Goal: Task Accomplishment & Management: Manage account settings

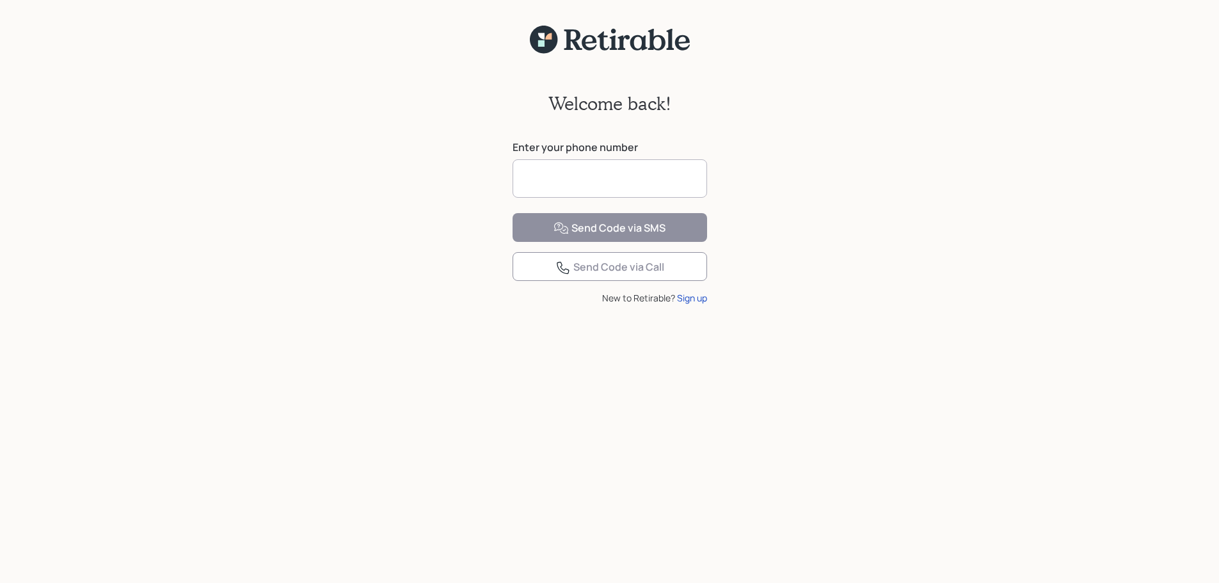
click at [563, 184] on input at bounding box center [610, 178] width 195 height 38
click at [564, 181] on input at bounding box center [610, 178] width 195 height 38
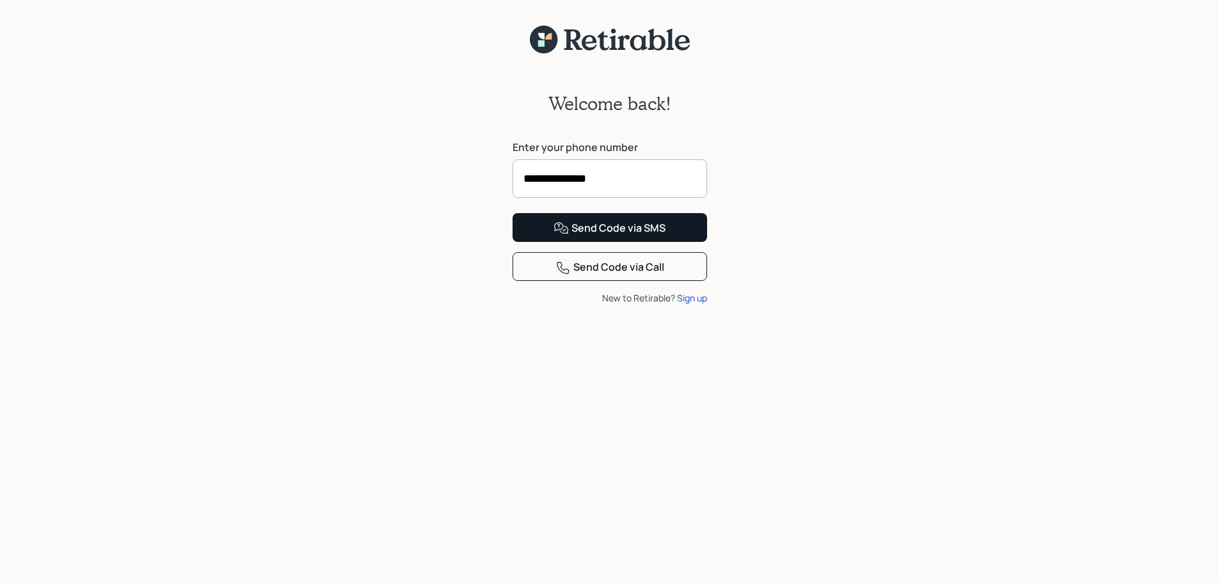
type input "**********"
click at [662, 236] on div "Send Code via SMS" at bounding box center [610, 228] width 112 height 15
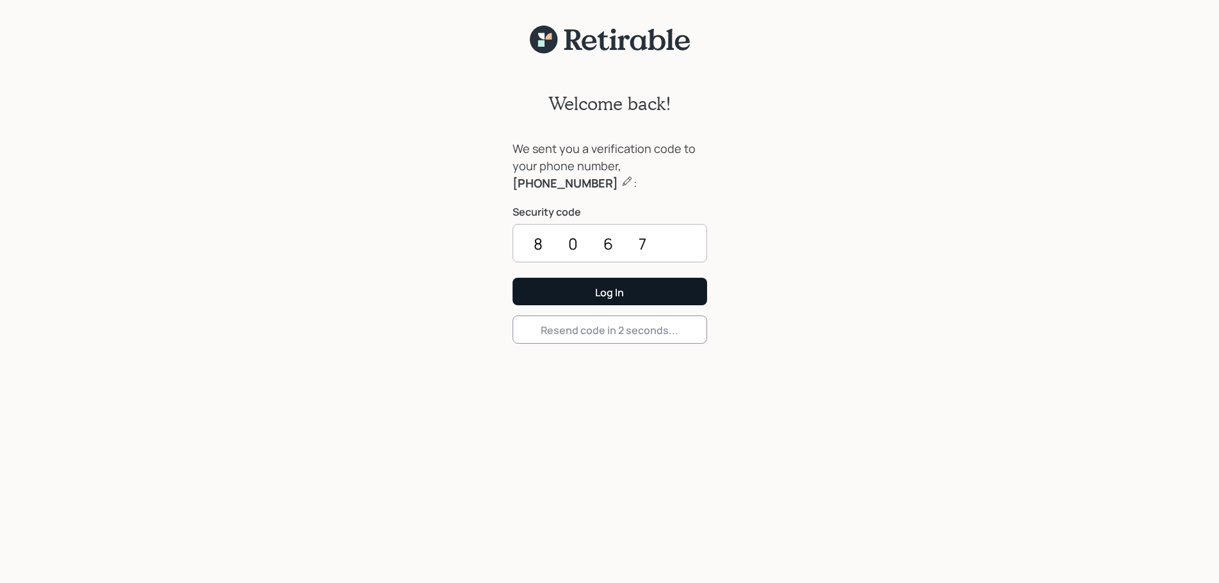
type input "8067"
click at [569, 287] on button "Log In" at bounding box center [610, 292] width 195 height 28
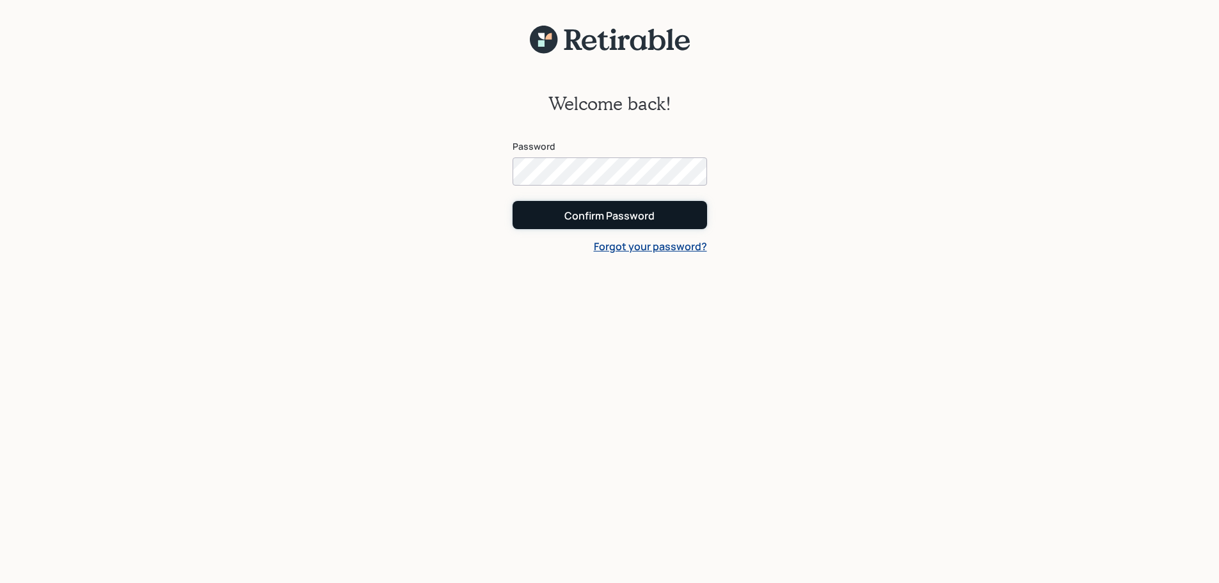
click at [616, 212] on div "Confirm Password" at bounding box center [609, 216] width 90 height 14
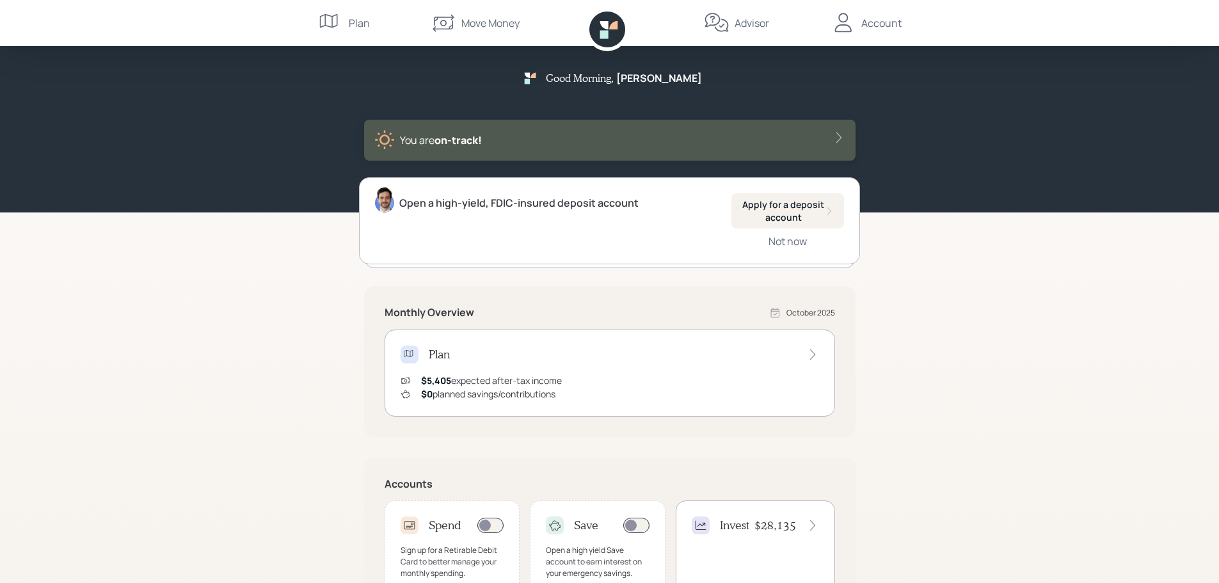
click at [736, 26] on div "Advisor" at bounding box center [752, 22] width 35 height 15
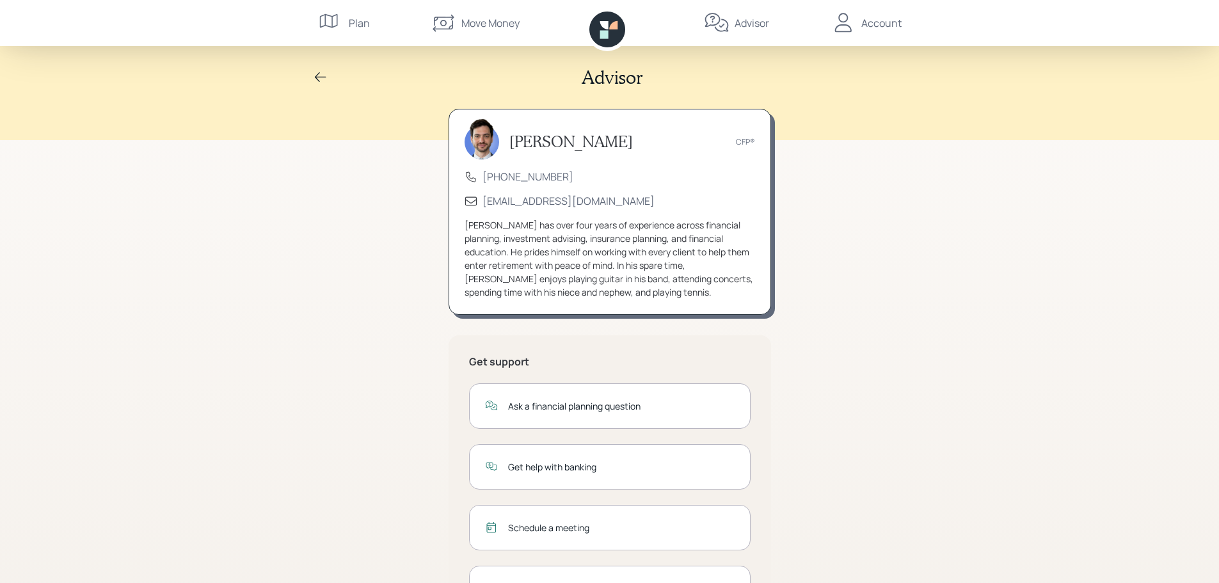
click at [321, 77] on icon at bounding box center [320, 77] width 15 height 15
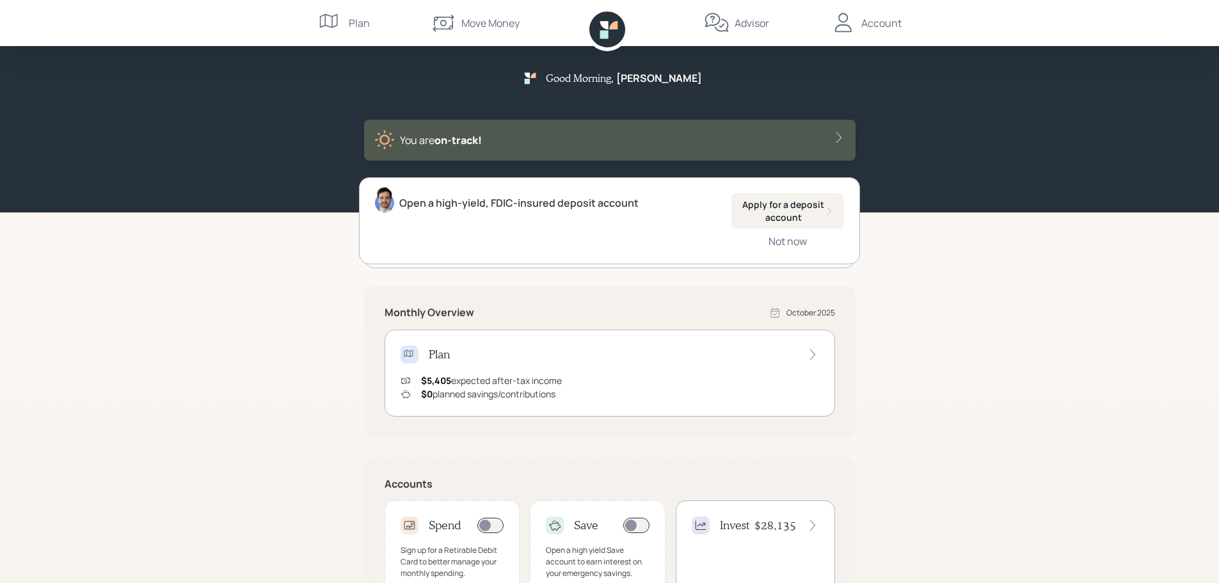
click at [881, 27] on div "Account" at bounding box center [881, 22] width 40 height 15
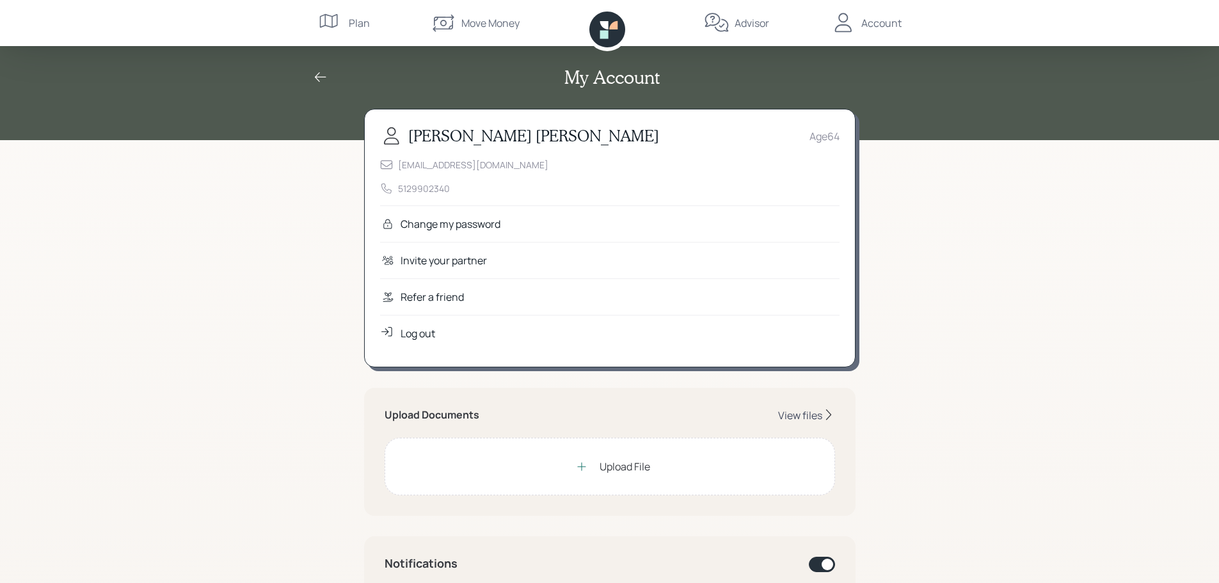
click at [806, 413] on div "View files" at bounding box center [800, 415] width 44 height 14
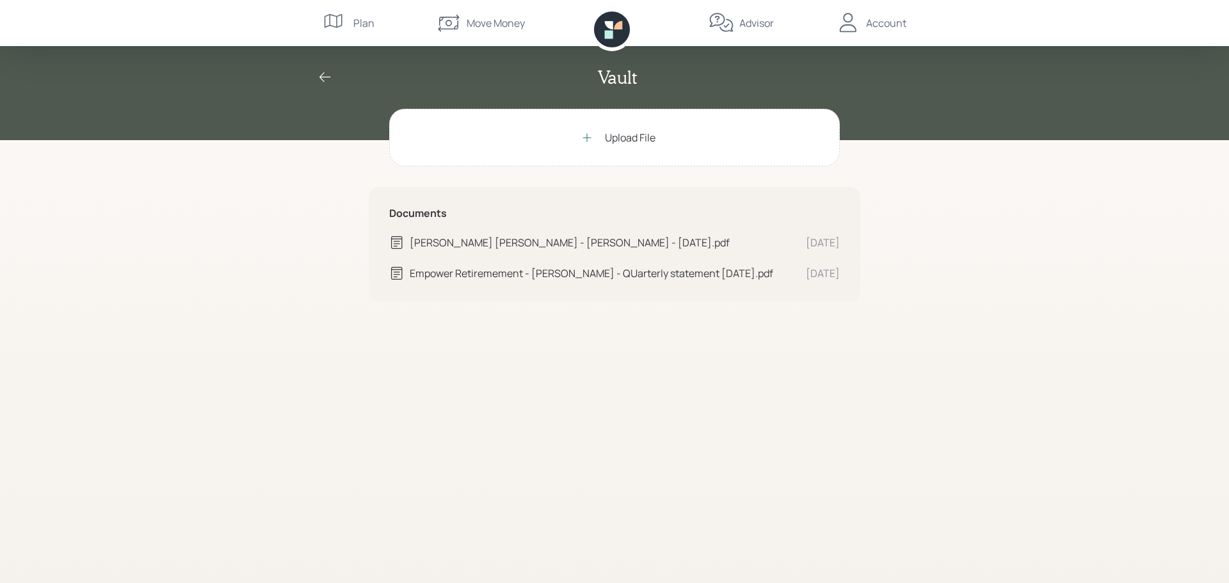
click at [622, 134] on div "Upload File" at bounding box center [630, 137] width 51 height 15
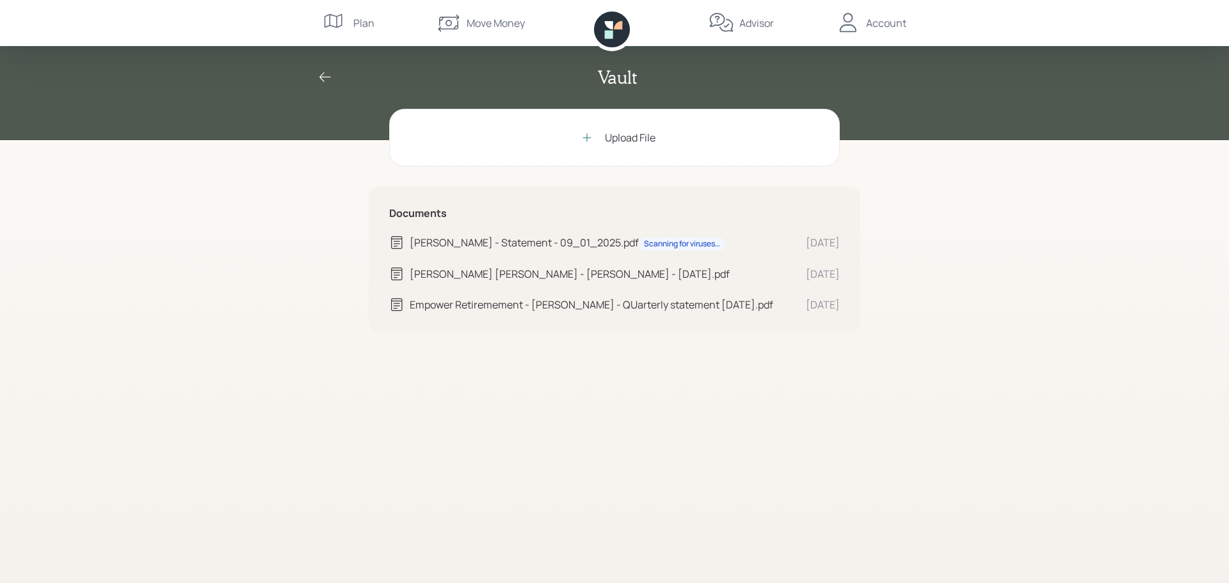
click at [617, 139] on div "Upload File" at bounding box center [630, 137] width 51 height 15
click at [322, 76] on icon at bounding box center [324, 77] width 15 height 15
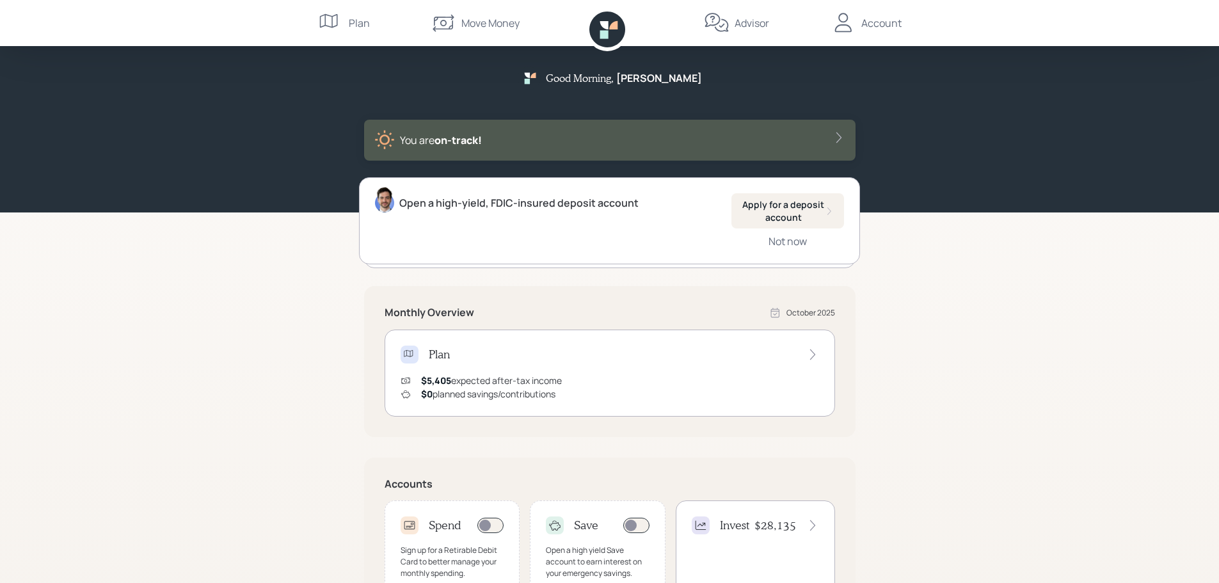
click at [355, 23] on div "Plan" at bounding box center [359, 22] width 21 height 15
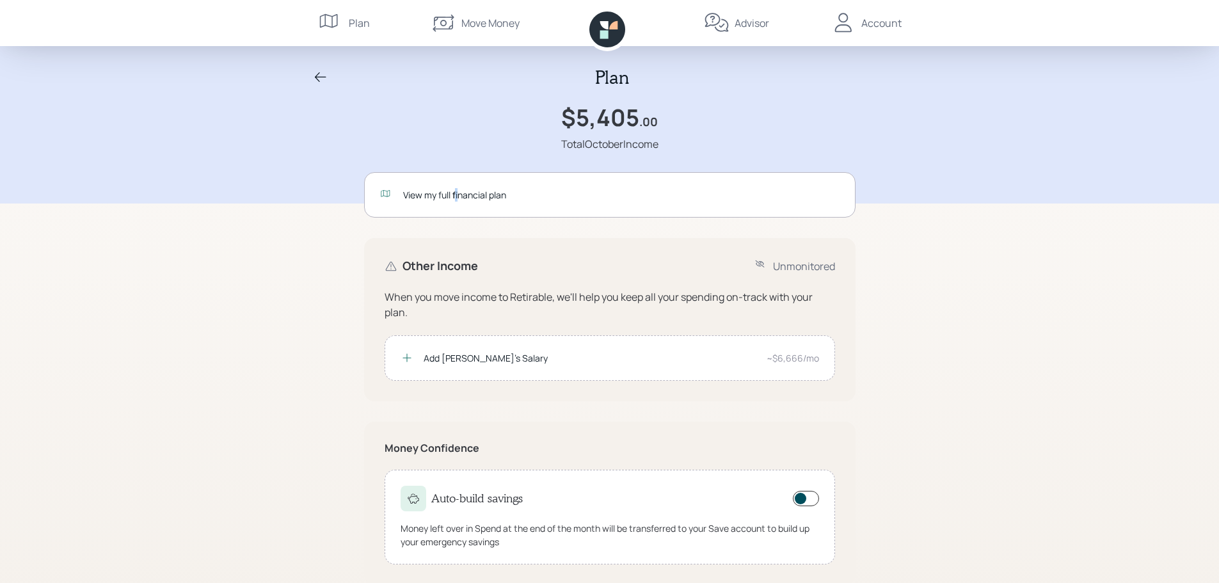
click at [457, 194] on div "View my full financial plan" at bounding box center [621, 194] width 436 height 13
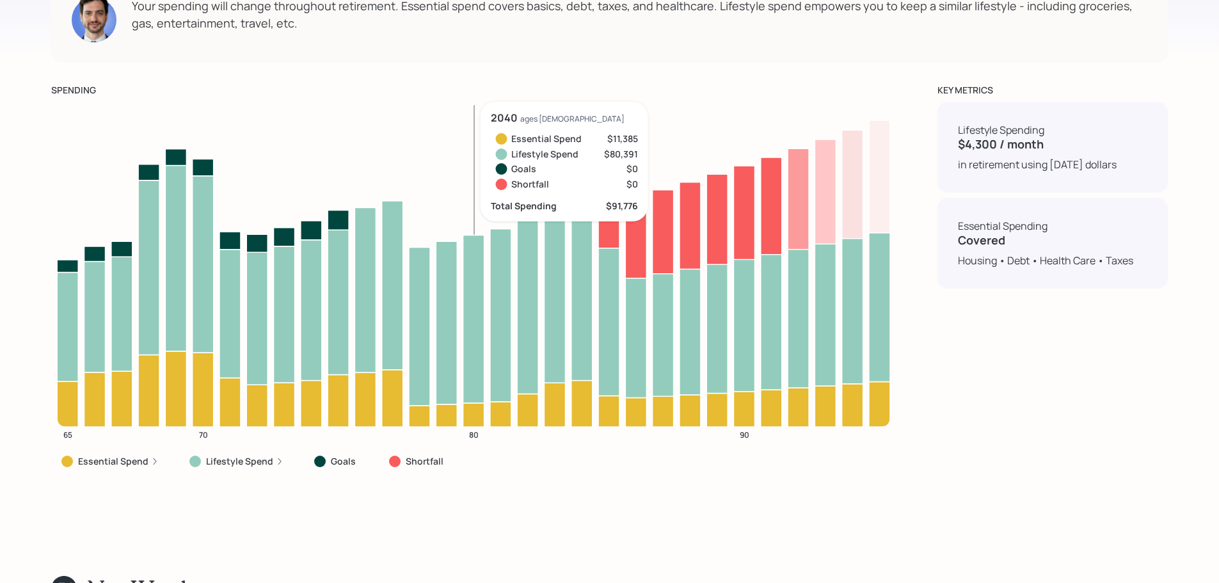
scroll to position [4799, 0]
